Goal: Task Accomplishment & Management: Use online tool/utility

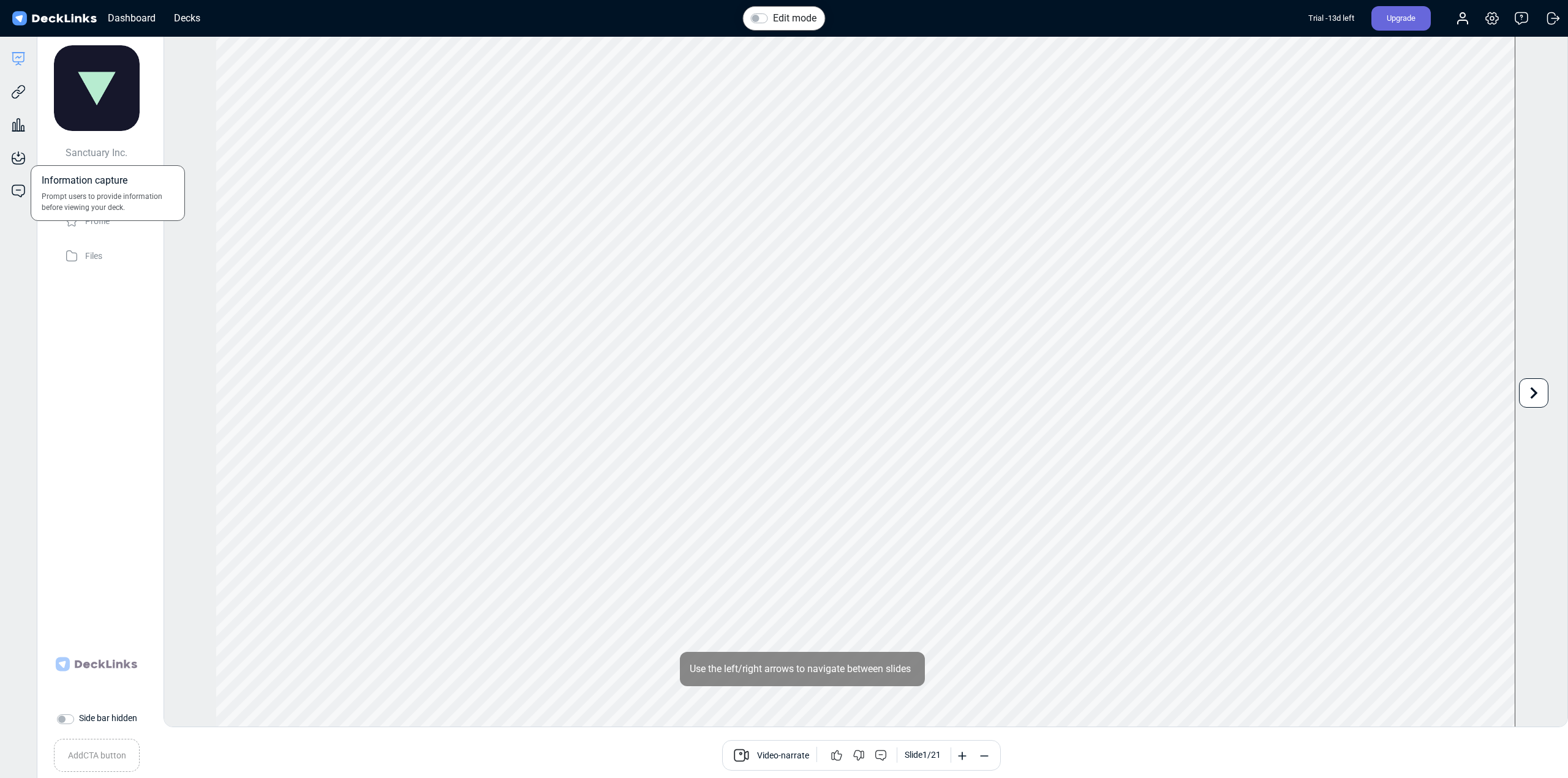
click at [20, 146] on div "Information capture Prompt users to provide information before viewing your dec…" at bounding box center [18, 149] width 37 height 33
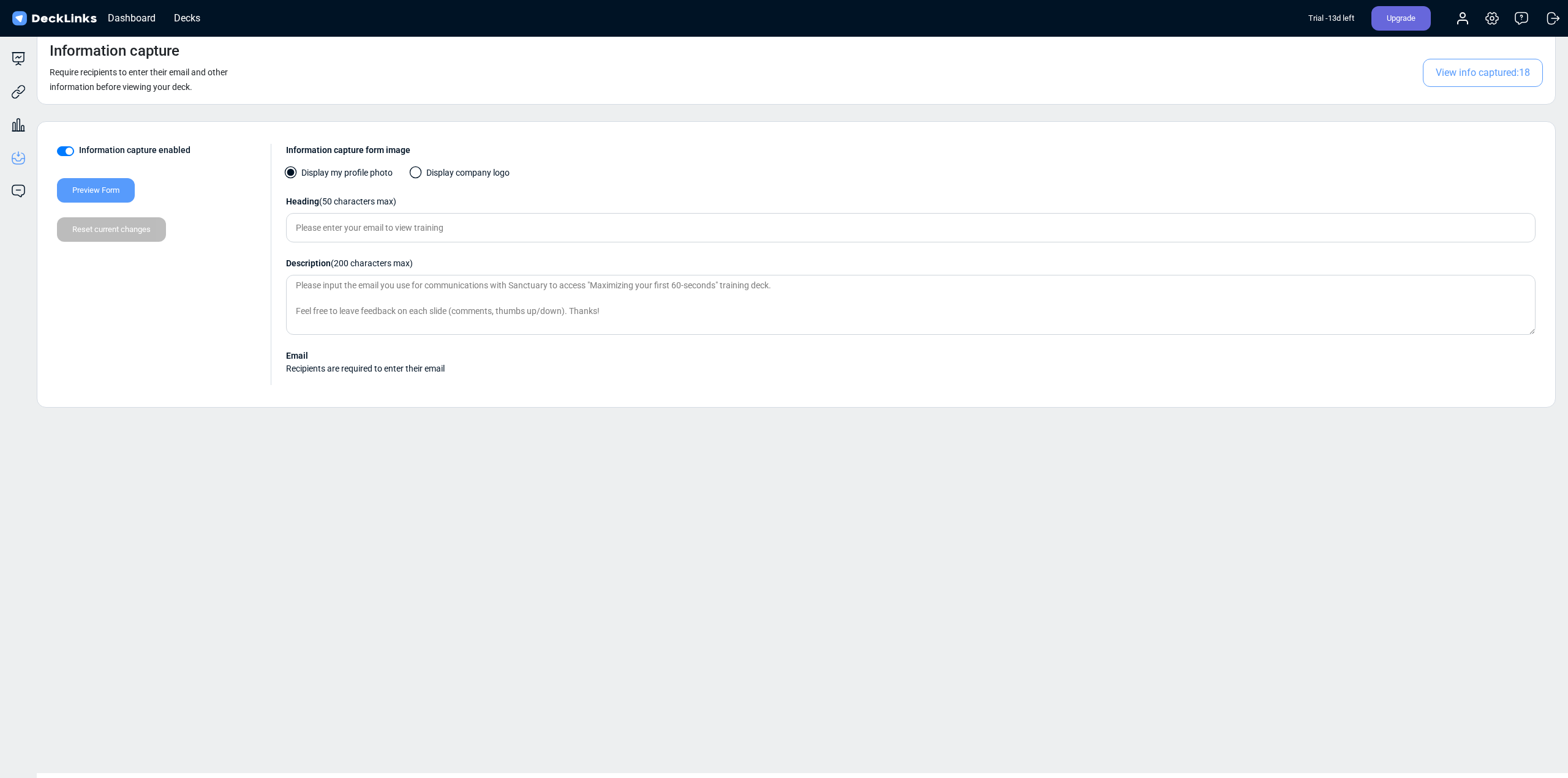
click at [1466, 74] on span "View info captured: 18" at bounding box center [1483, 72] width 120 height 28
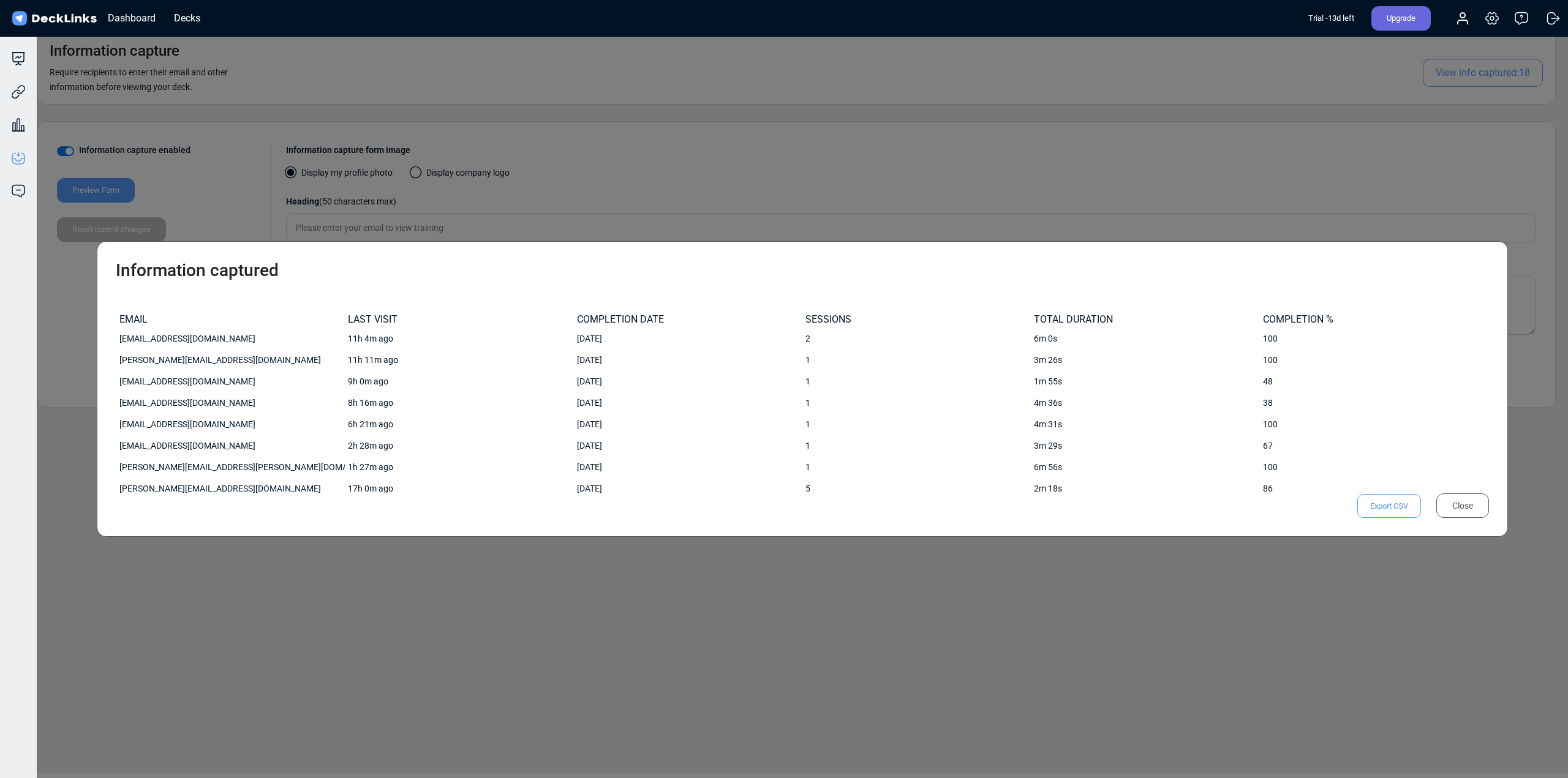
click at [353, 635] on div "Information captured EMAIL LAST VISIT COMPLETION DATE SESSIONS TOTAL DURATION C…" at bounding box center [784, 389] width 1568 height 778
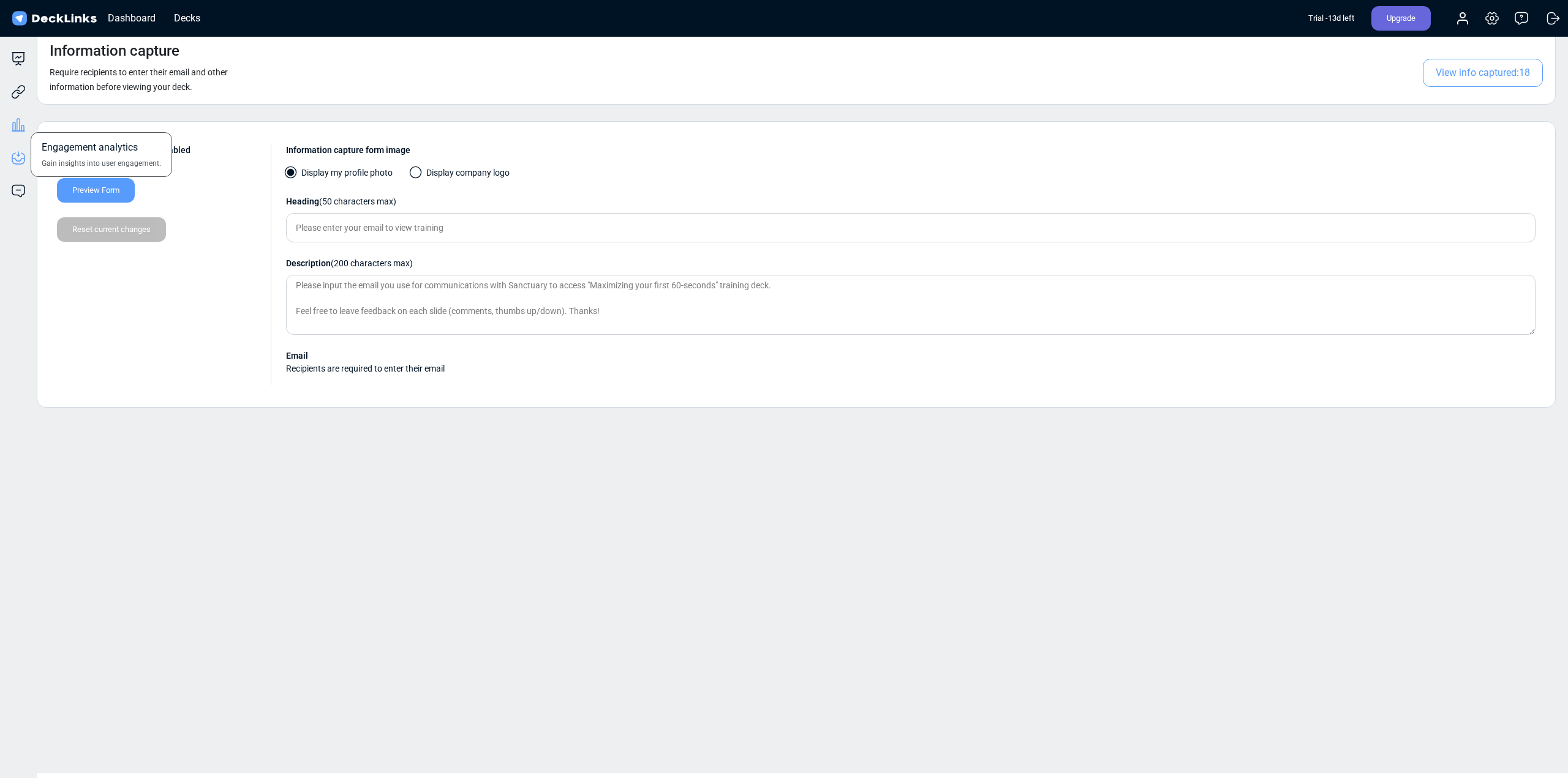
click at [18, 125] on icon at bounding box center [18, 125] width 15 height 15
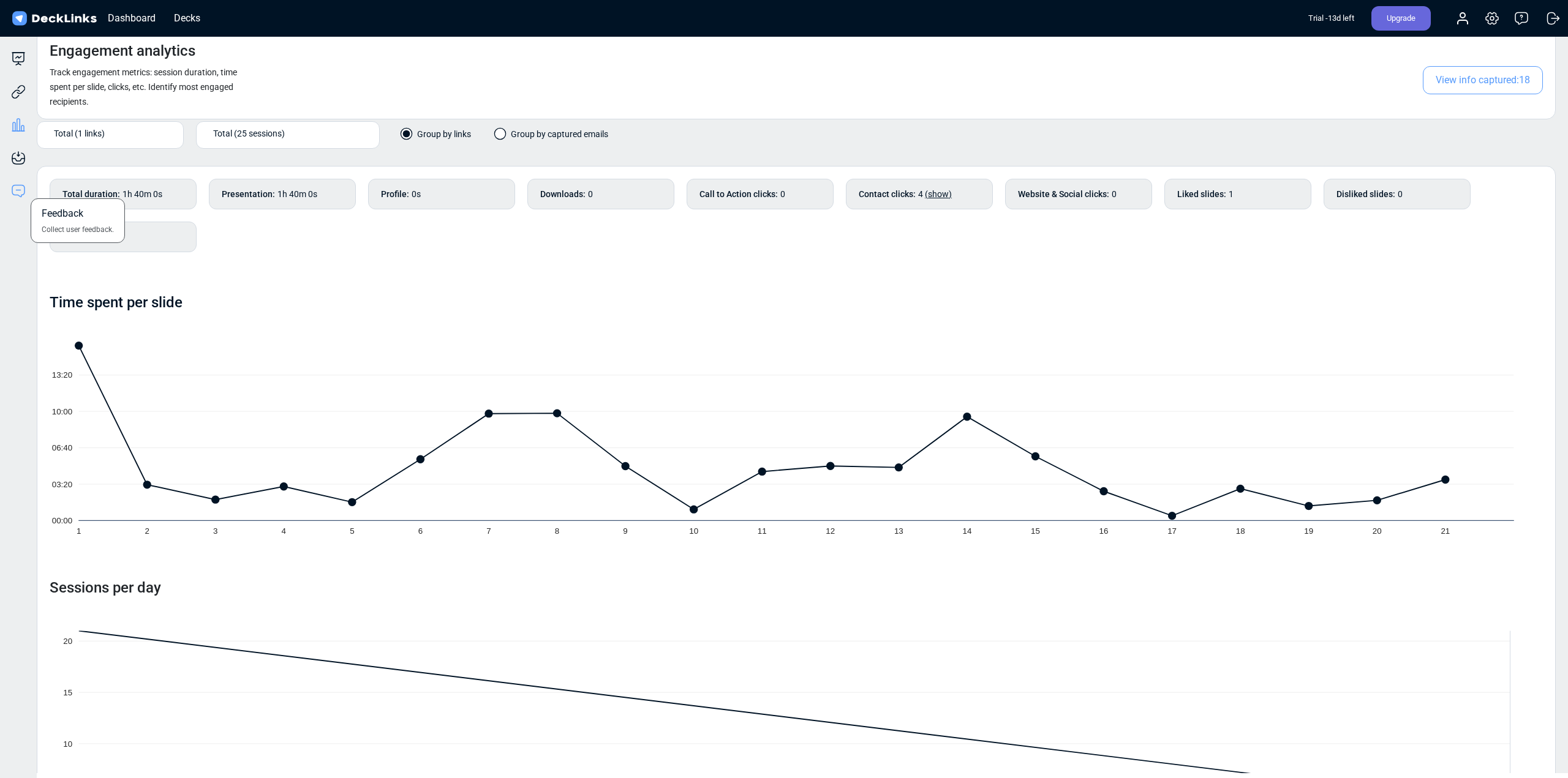
click at [11, 192] on icon at bounding box center [18, 191] width 15 height 15
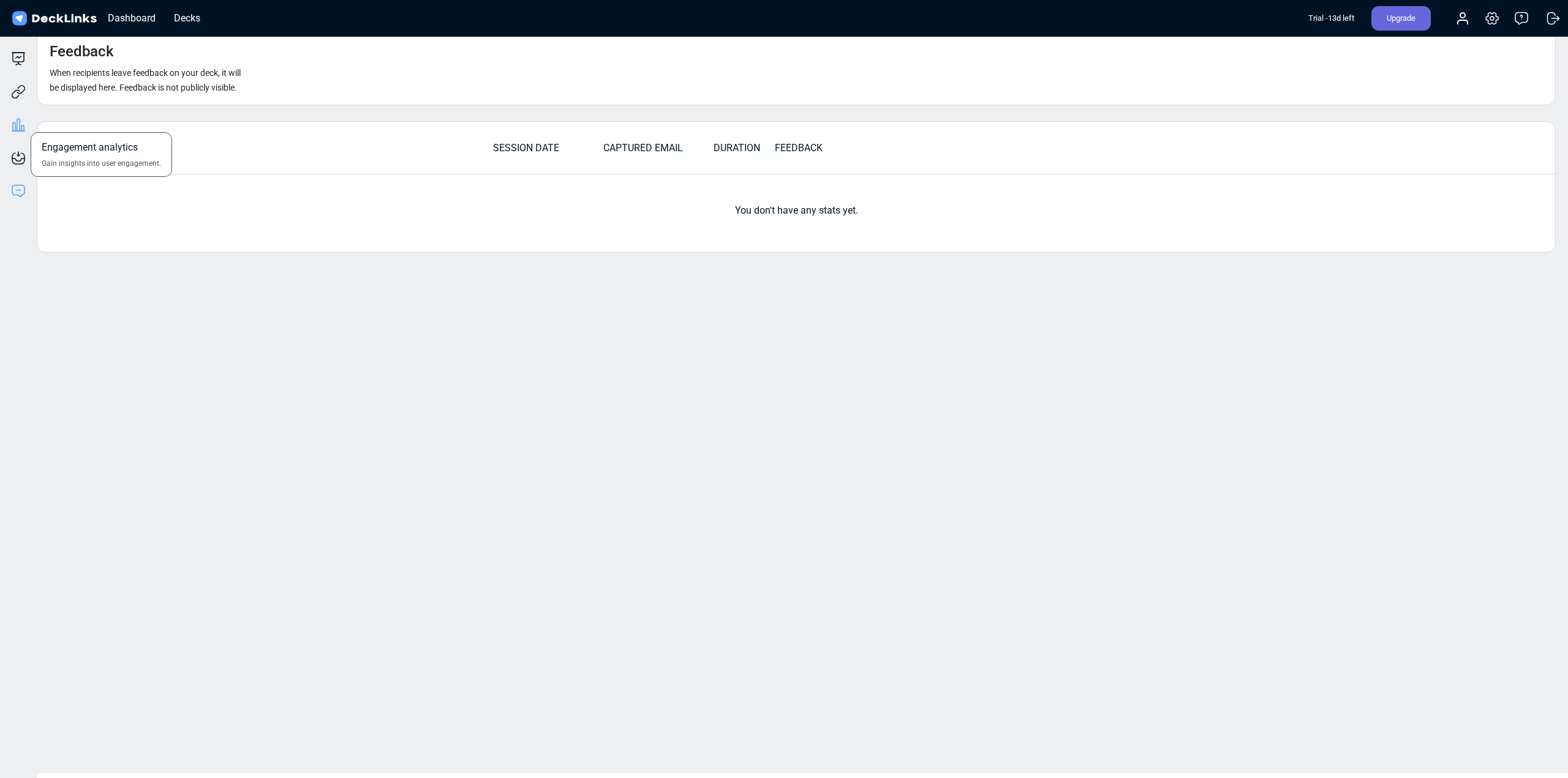
click at [17, 124] on icon at bounding box center [18, 125] width 3 height 12
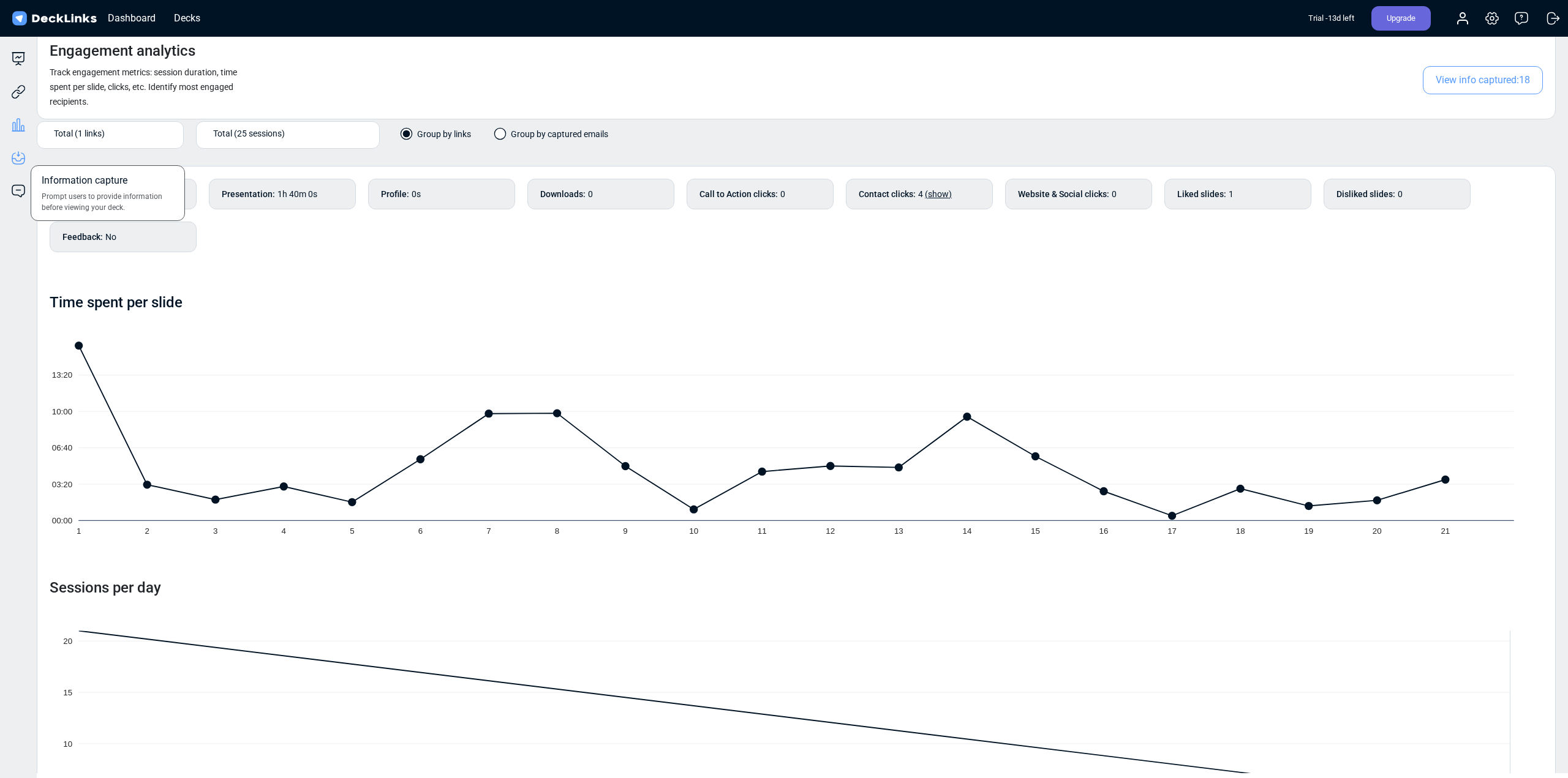
click at [19, 155] on icon at bounding box center [19, 154] width 1 height 5
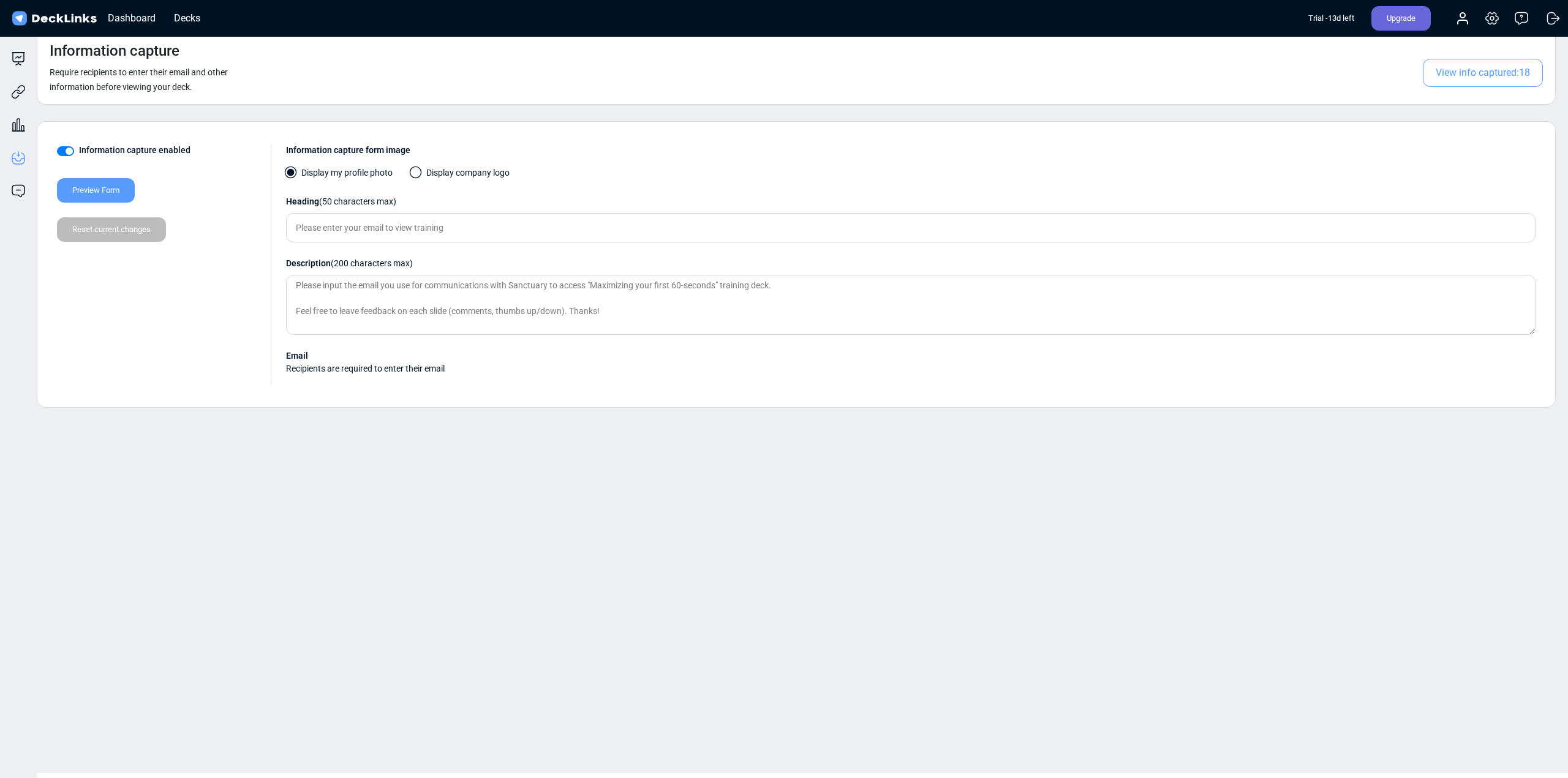
click at [1477, 70] on span "View info captured: 18" at bounding box center [1483, 72] width 120 height 28
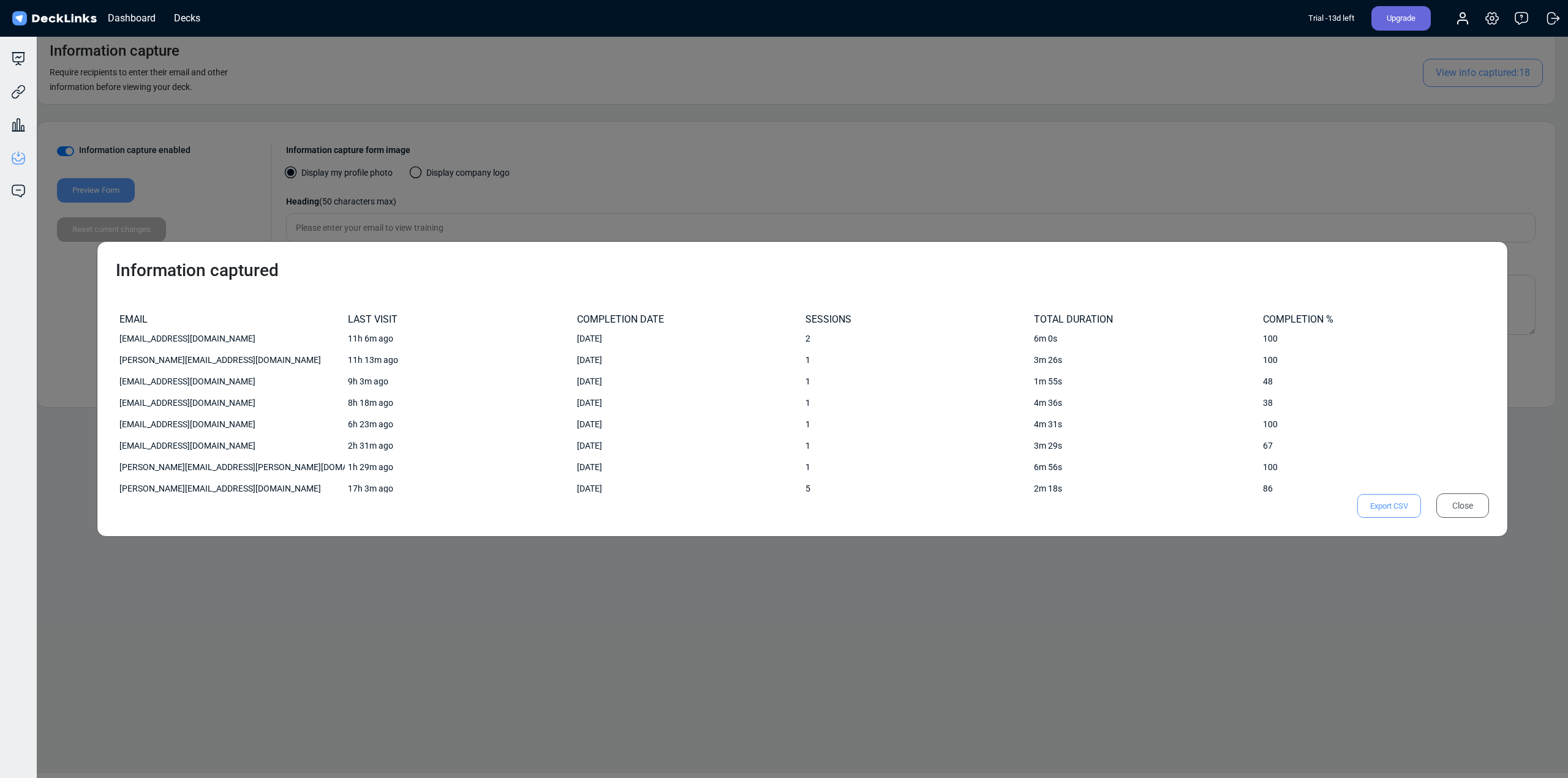
click at [399, 606] on div "Information captured EMAIL LAST VISIT COMPLETION DATE SESSIONS TOTAL DURATION C…" at bounding box center [784, 389] width 1568 height 778
